Goal: Find specific fact: Find specific fact

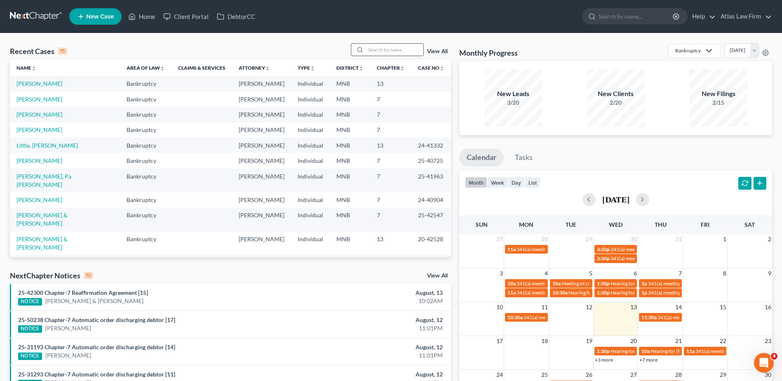
click at [379, 49] on input "search" at bounding box center [395, 50] width 58 height 12
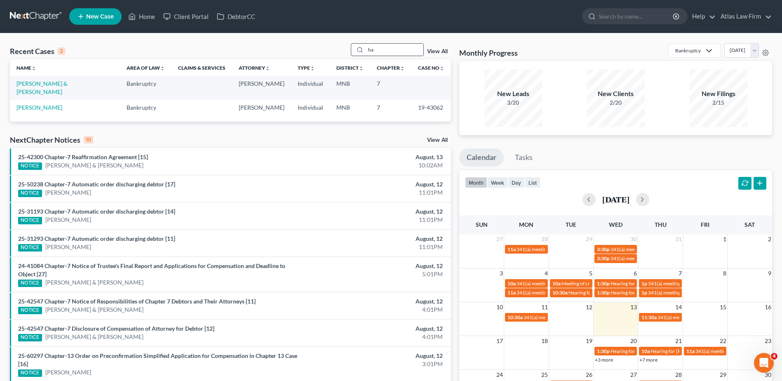
type input "h"
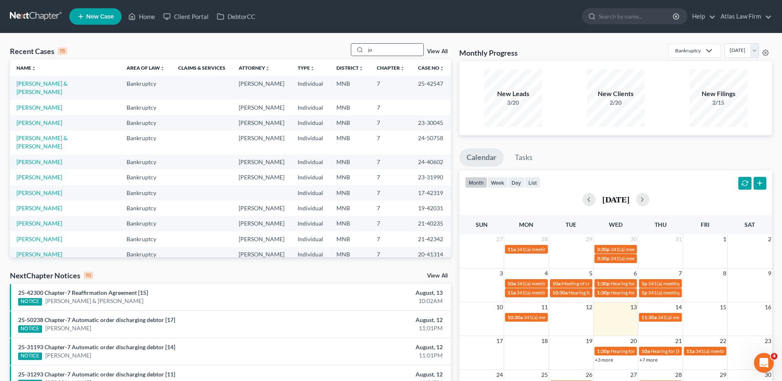
type input "j"
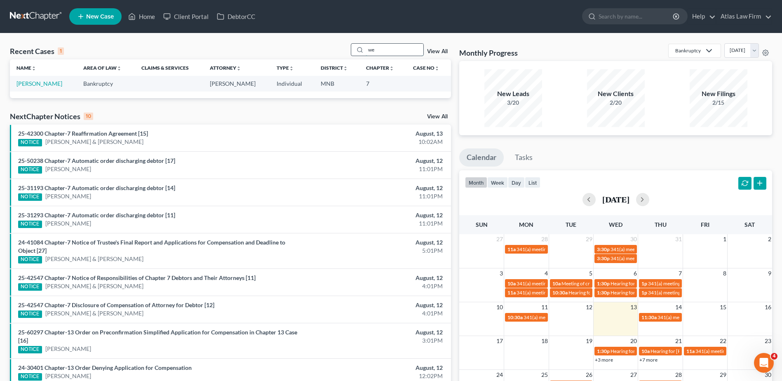
type input "w"
type input "t"
type input "a"
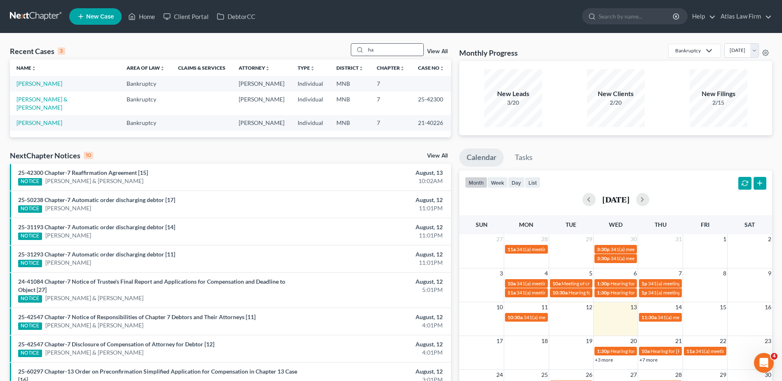
type input "h"
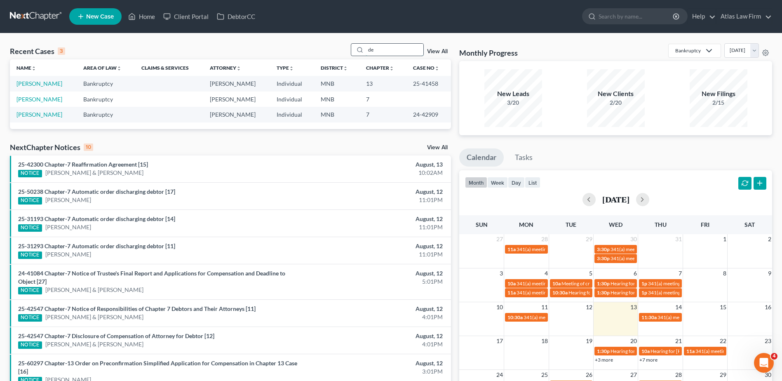
type input "d"
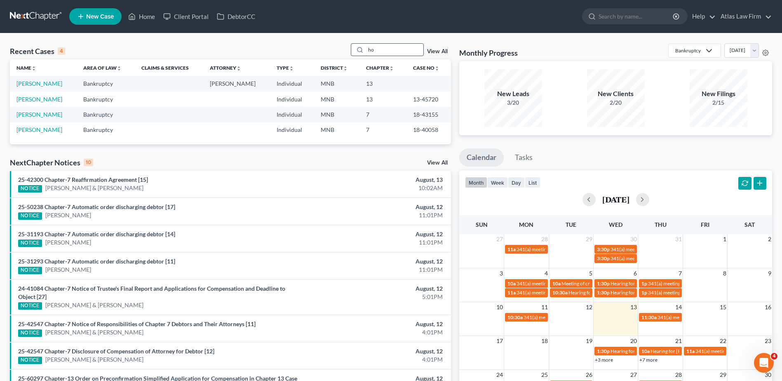
type input "h"
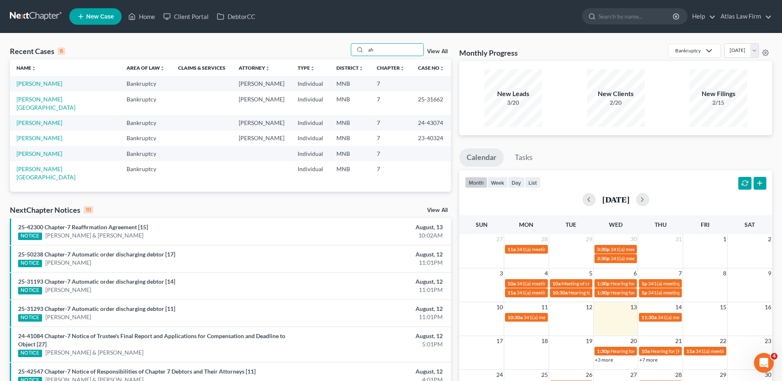
type input "a"
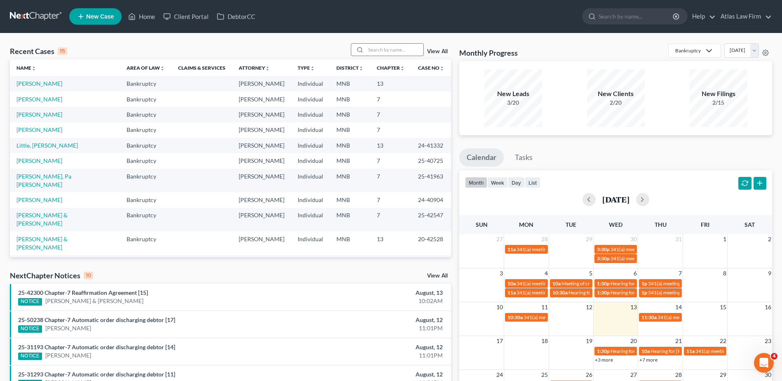
scroll to position [56, 0]
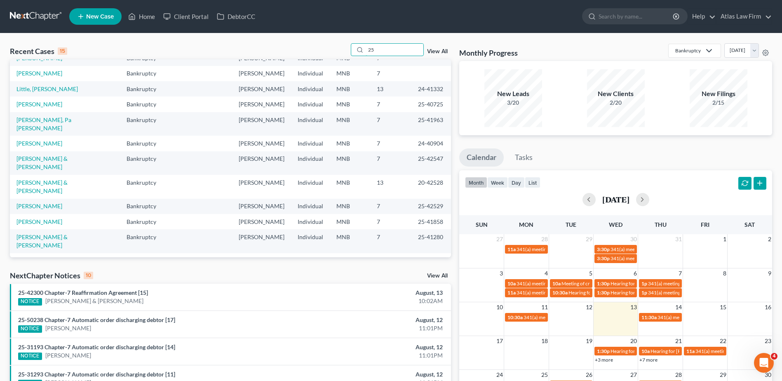
type input "25-"
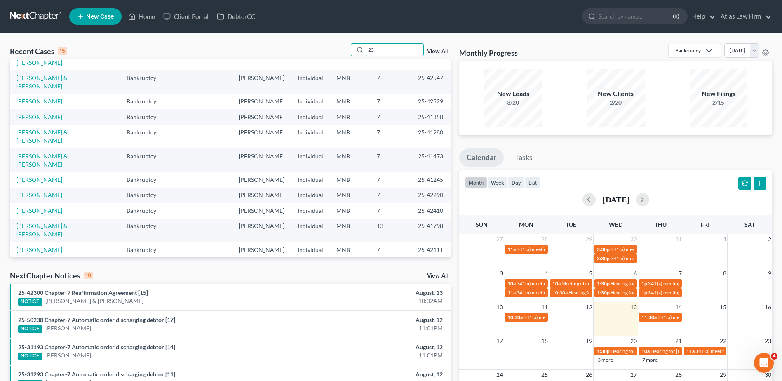
scroll to position [0, 0]
